Goal: Book appointment/travel/reservation

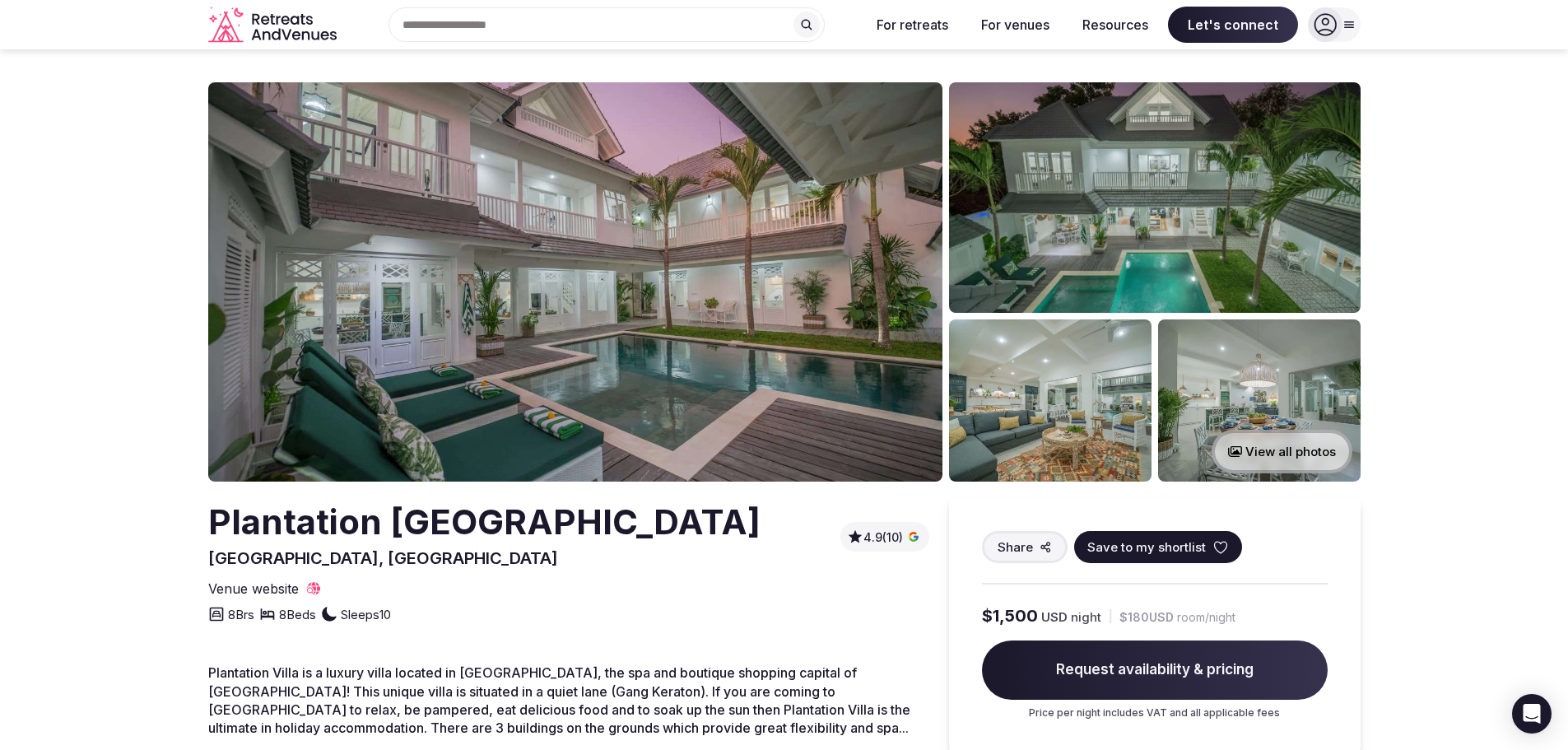
click at [603, 311] on img at bounding box center [575, 282] width 734 height 399
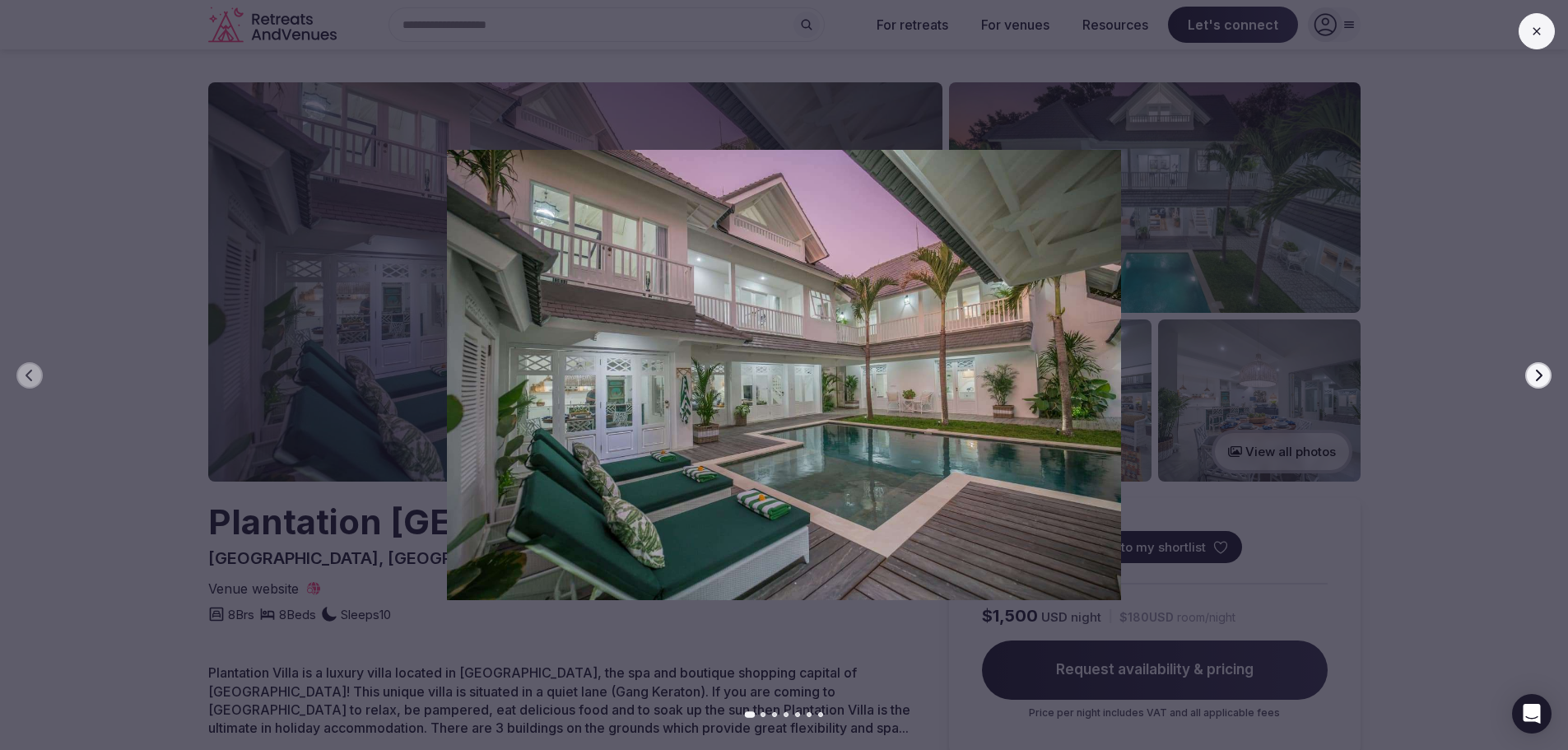
click at [1541, 27] on icon at bounding box center [1537, 31] width 13 height 13
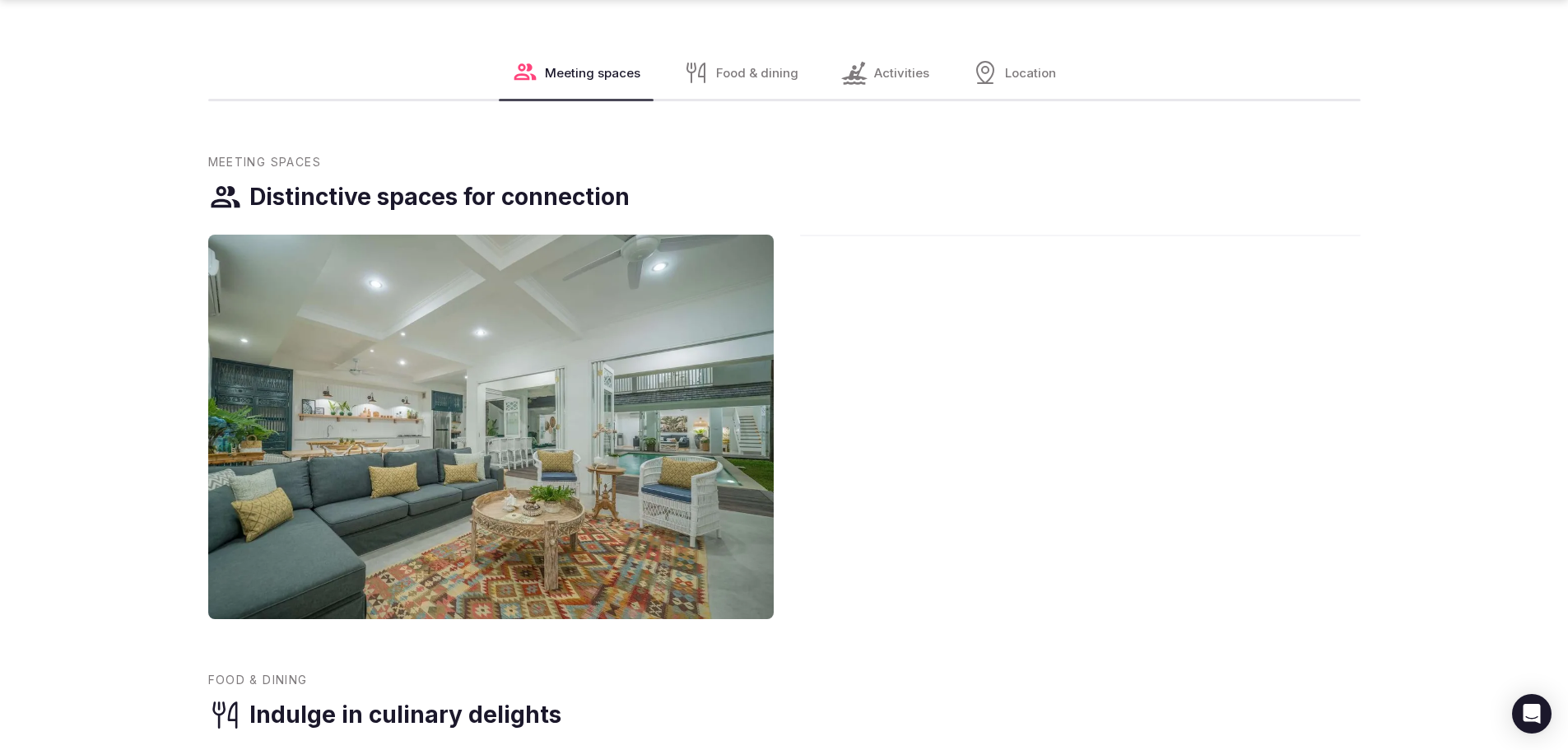
scroll to position [823, 0]
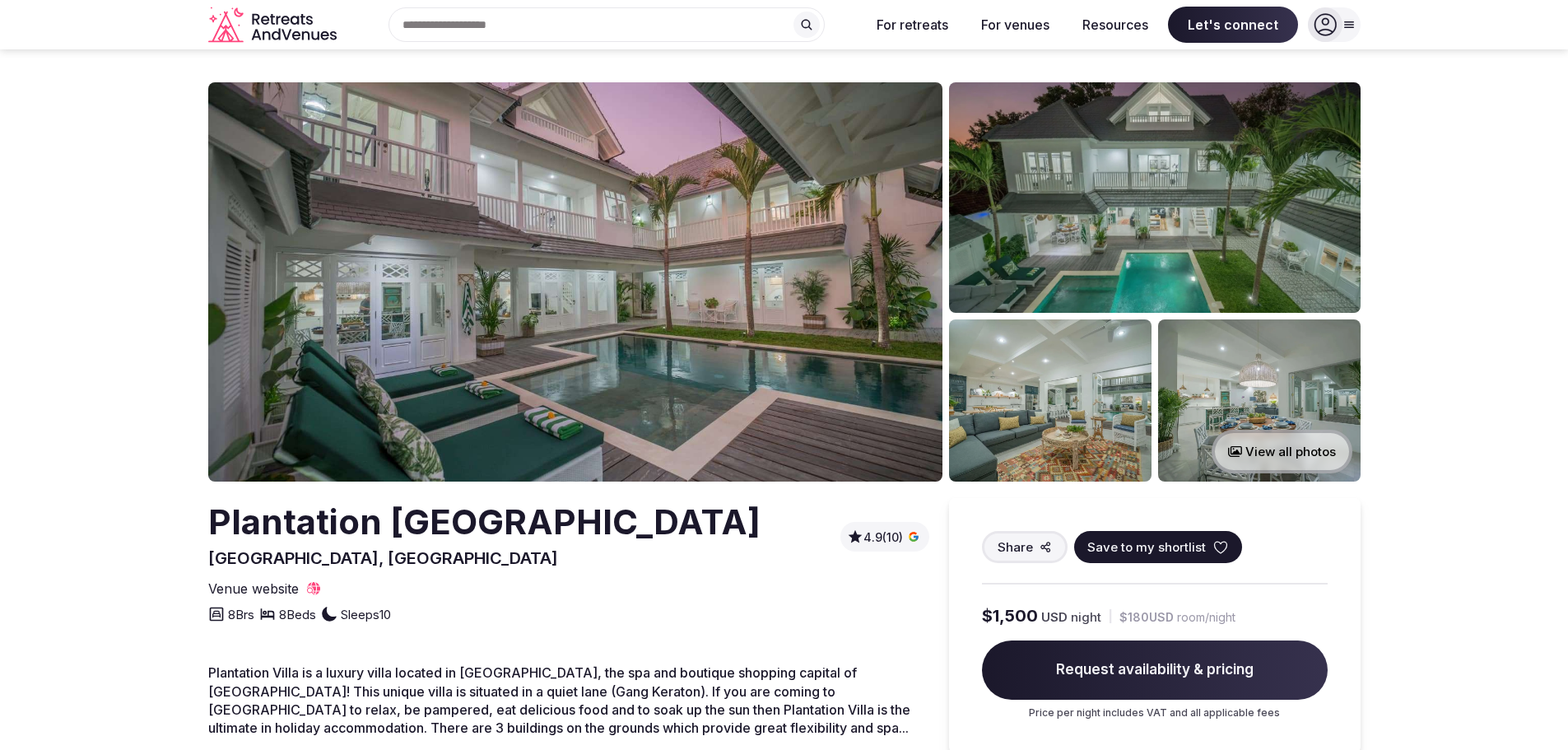
click at [657, 355] on img at bounding box center [575, 282] width 734 height 399
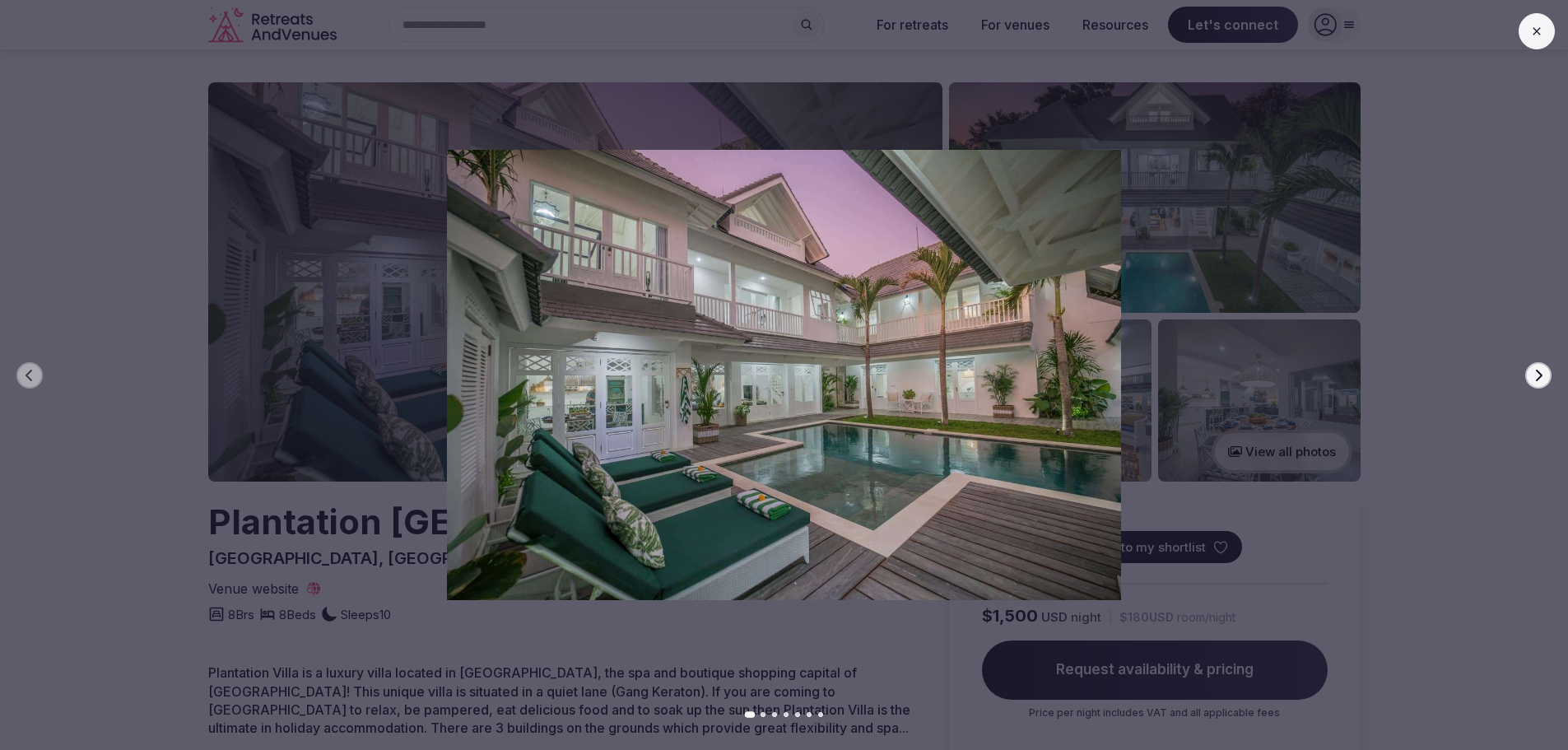
click at [1535, 372] on icon "button" at bounding box center [1539, 375] width 13 height 13
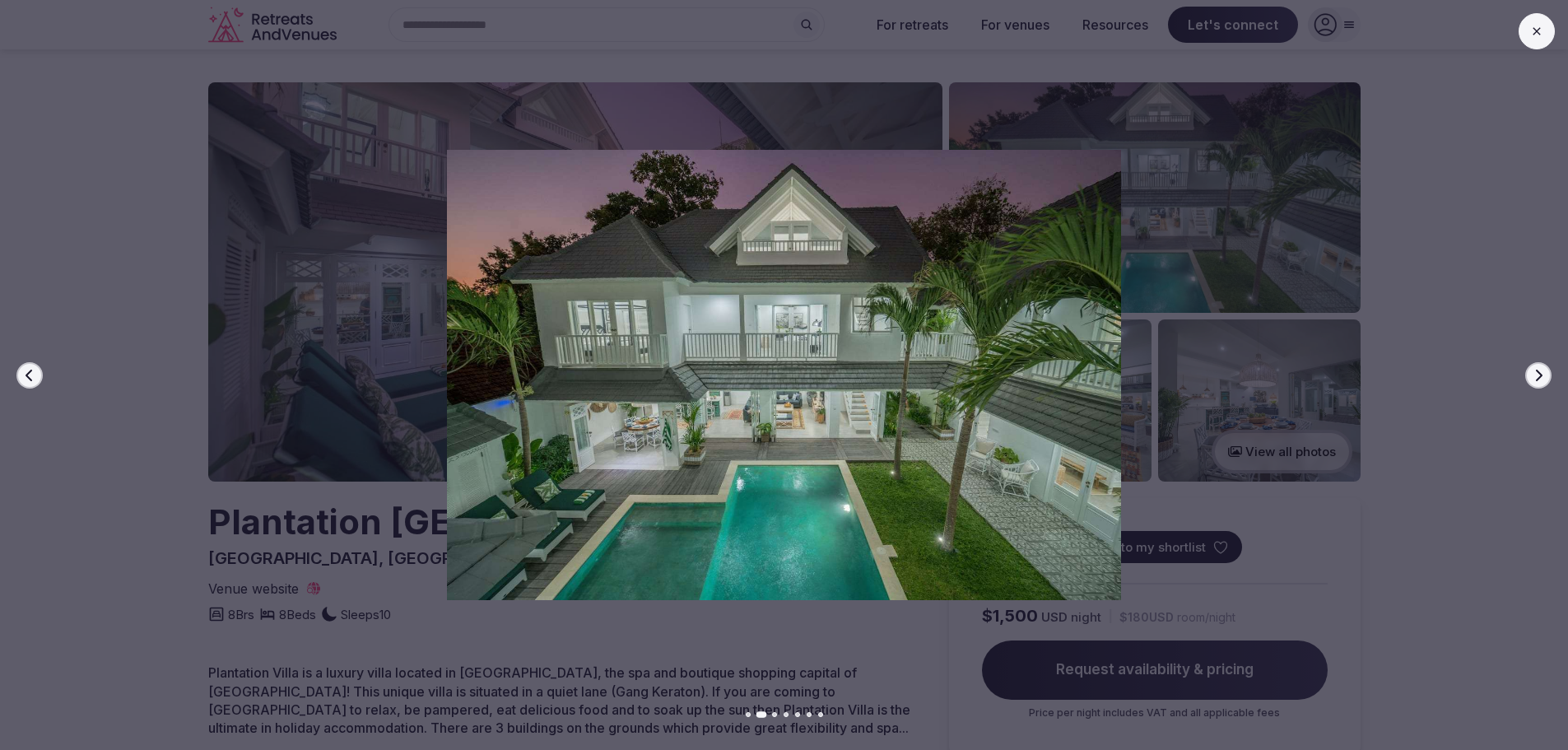
click at [1542, 369] on icon "button" at bounding box center [1539, 375] width 13 height 13
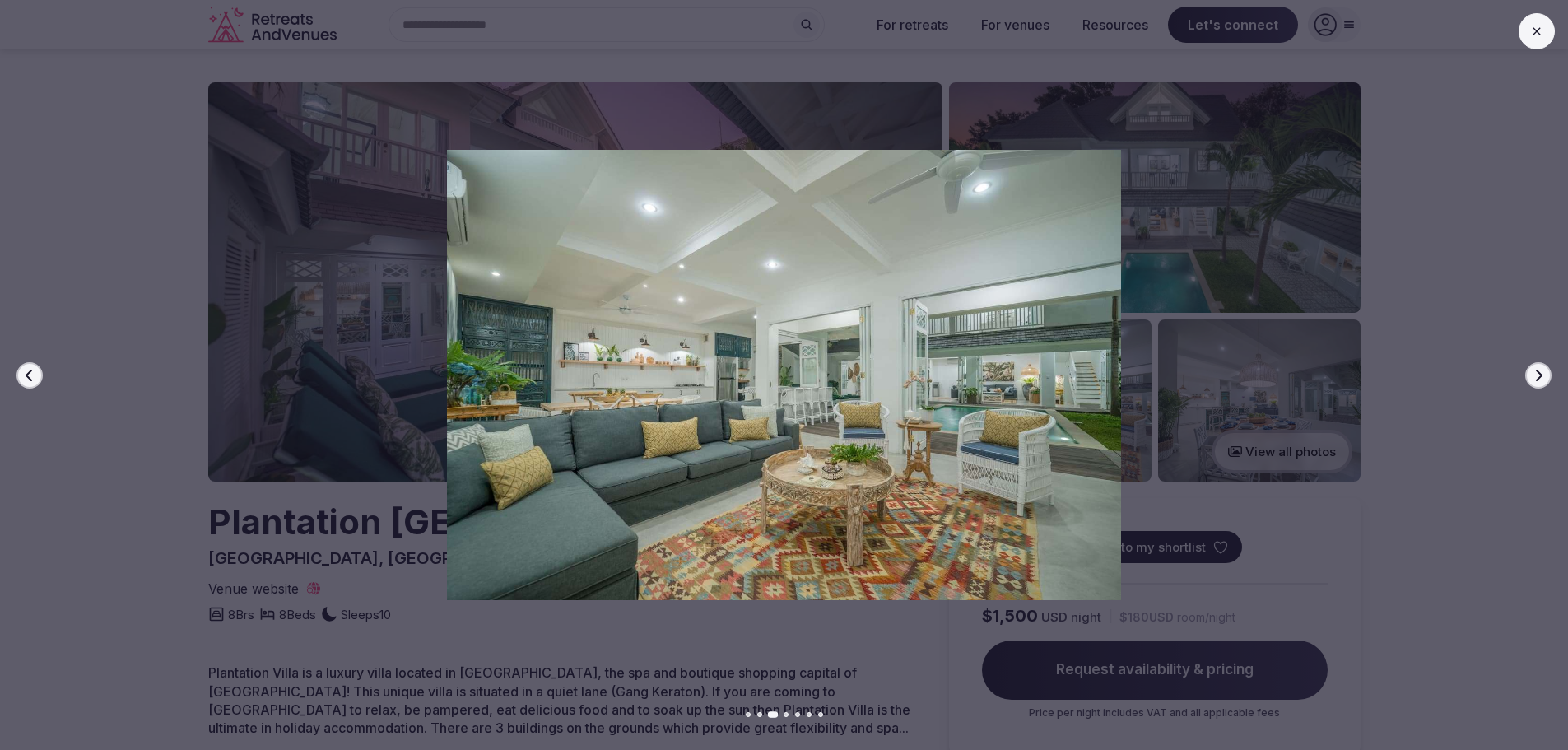
click at [1542, 369] on icon "button" at bounding box center [1539, 375] width 13 height 13
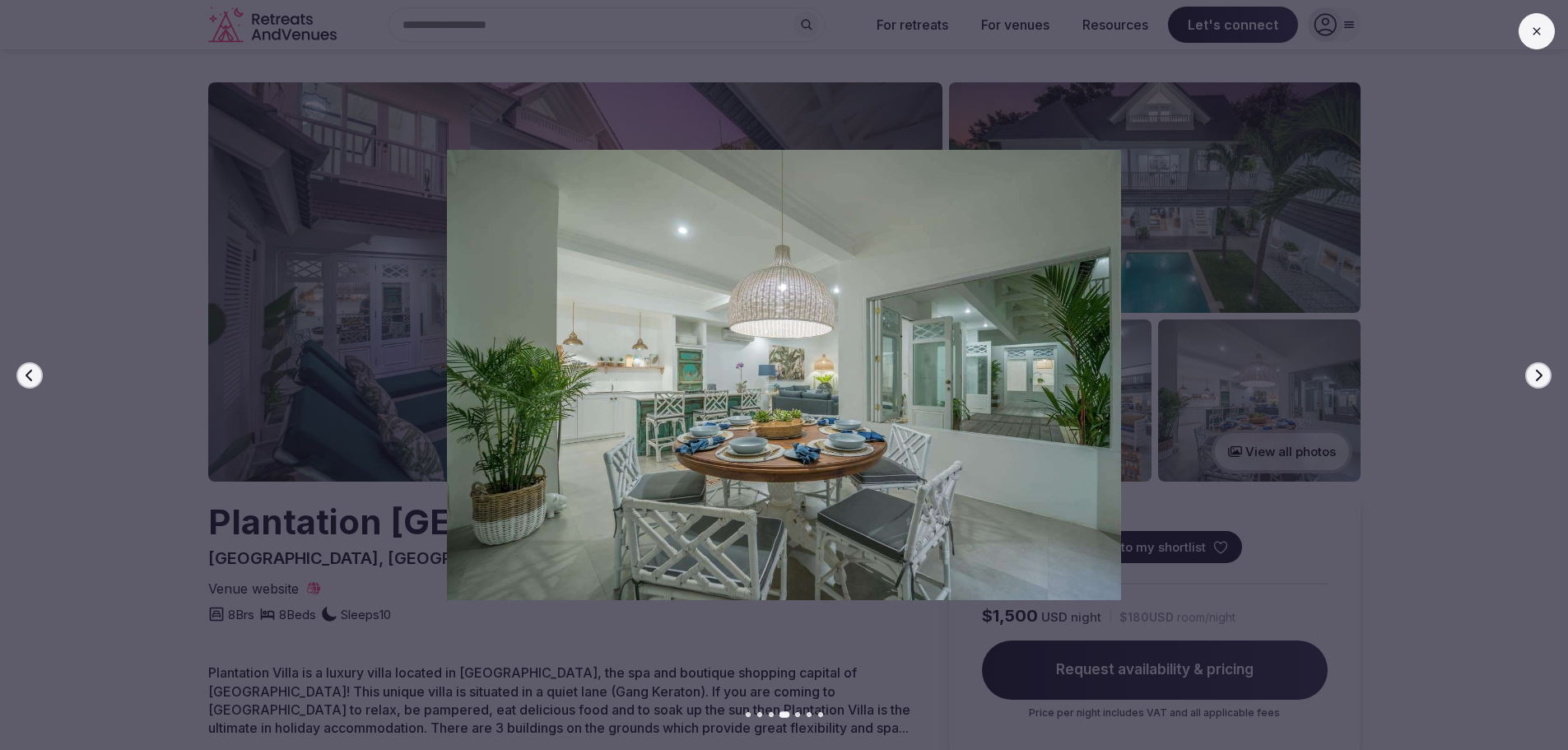
click at [1542, 369] on icon "button" at bounding box center [1539, 375] width 13 height 13
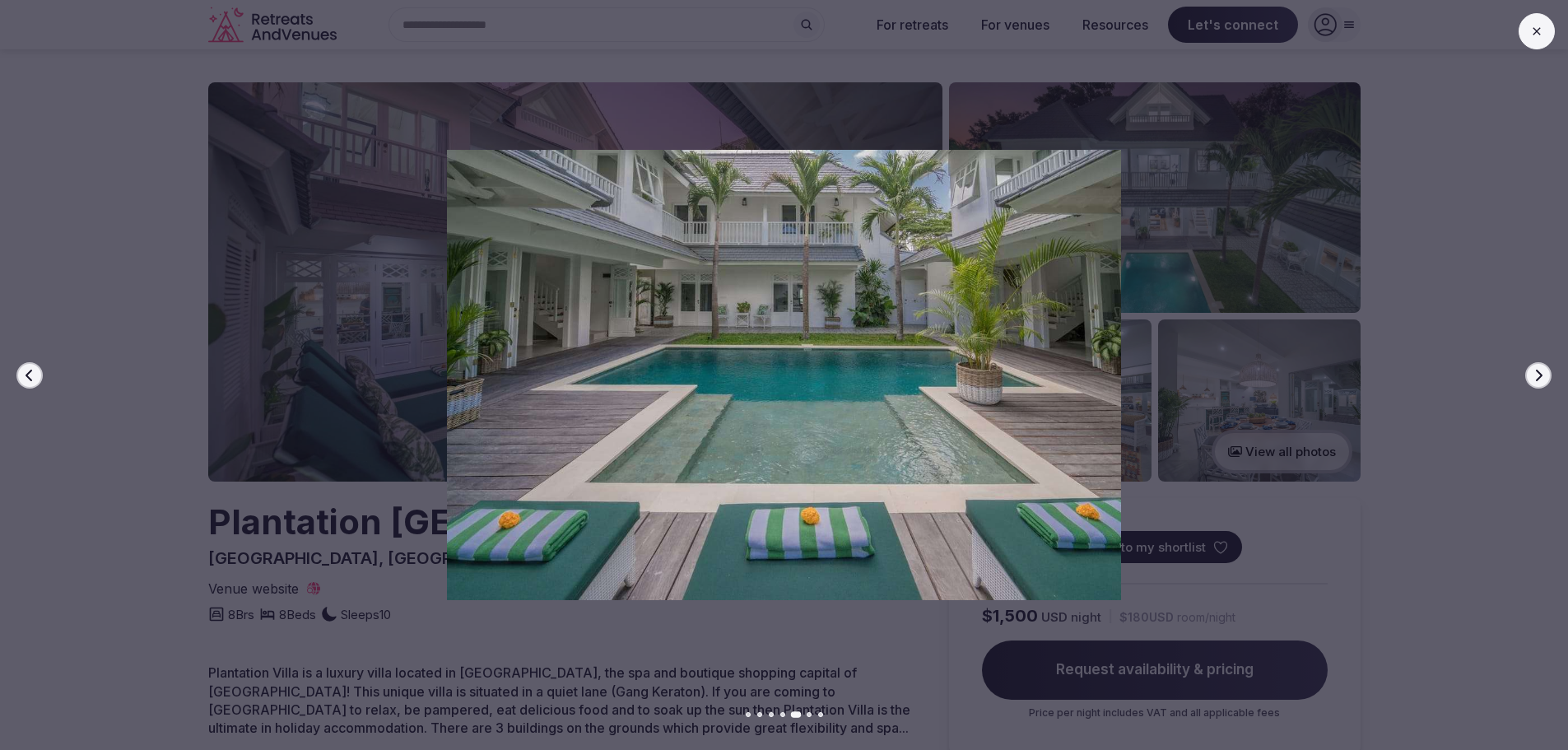
click at [1542, 369] on icon "button" at bounding box center [1539, 375] width 13 height 13
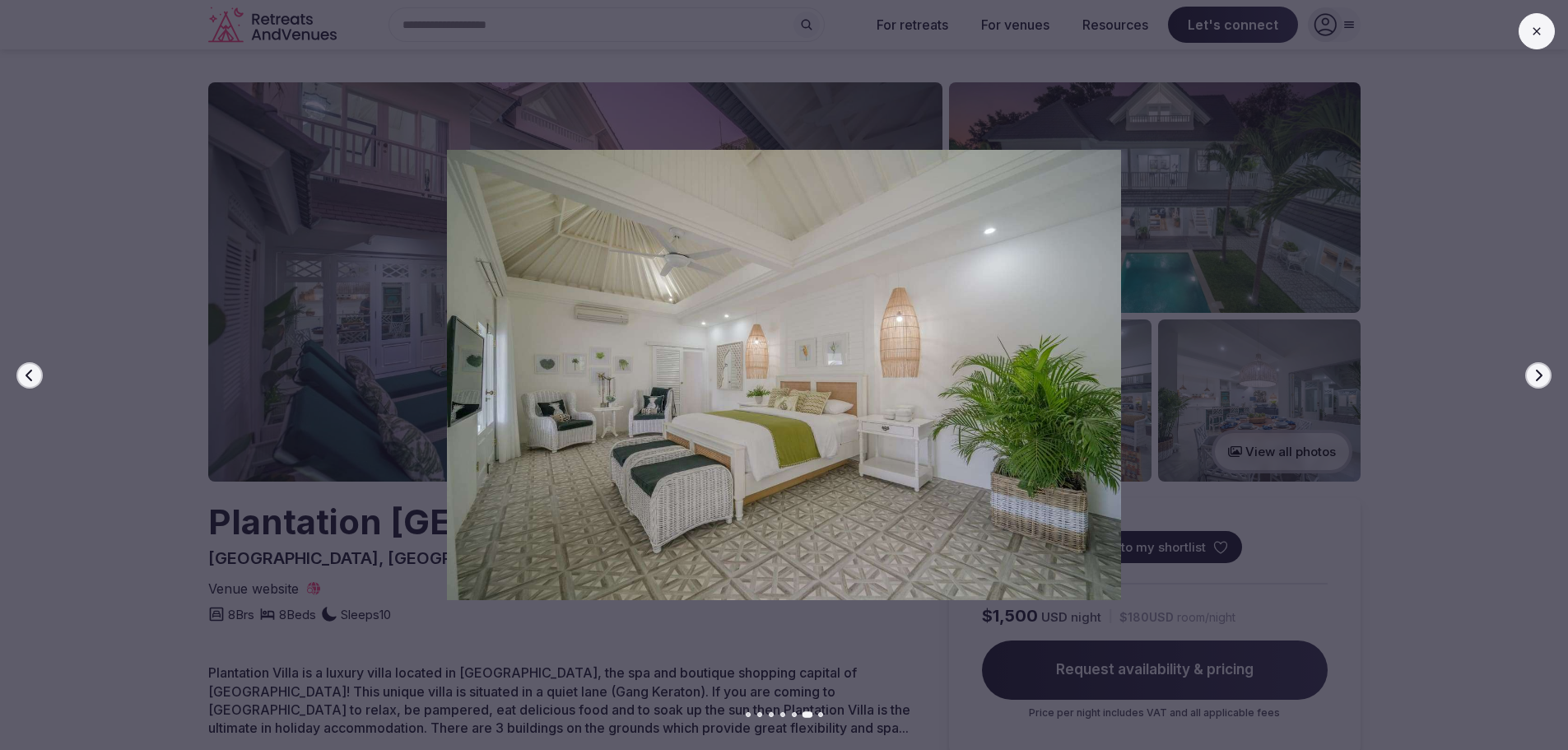
click at [1537, 370] on icon "button" at bounding box center [1539, 375] width 7 height 11
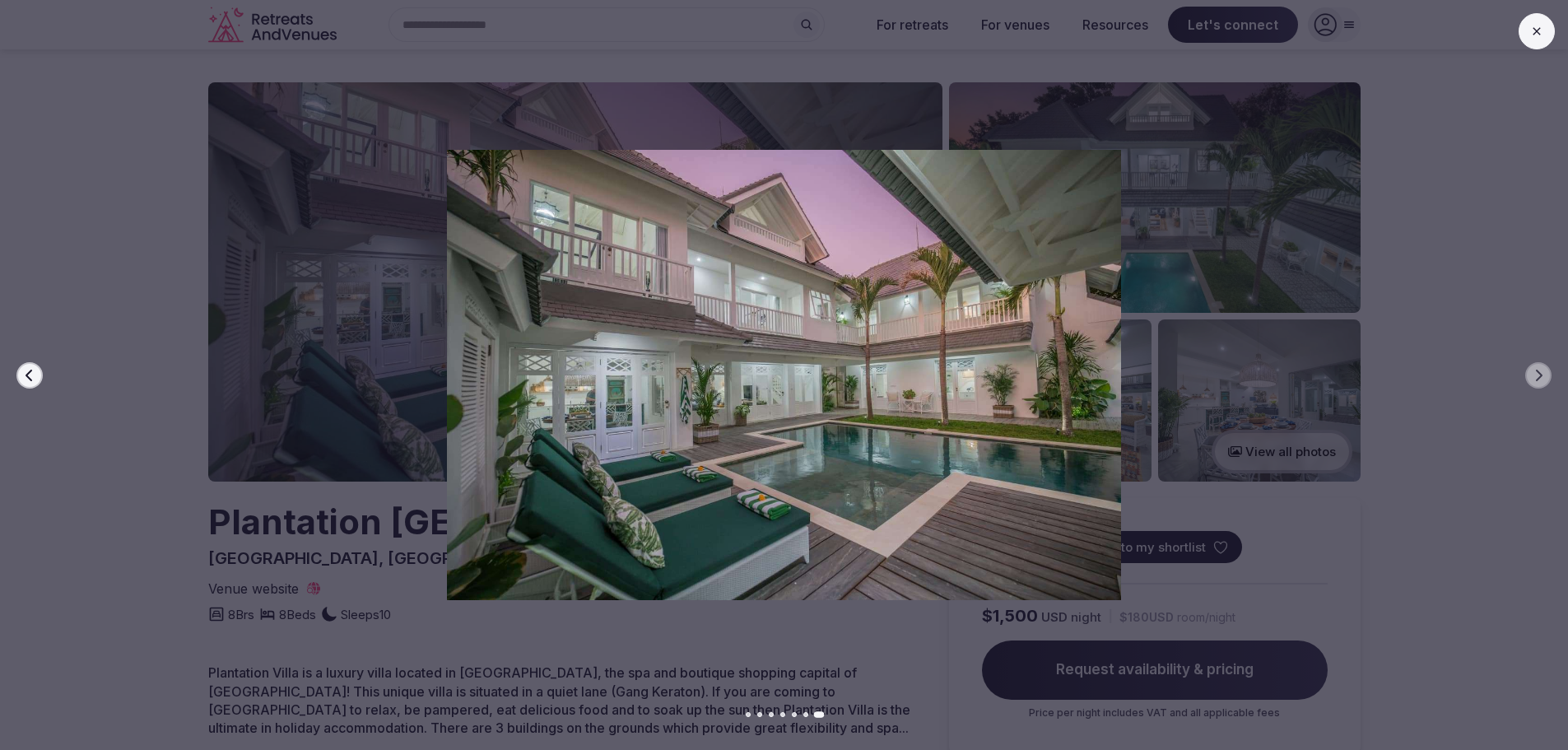
click at [1542, 28] on icon at bounding box center [1537, 31] width 13 height 13
